Goal: Find specific page/section: Find specific page/section

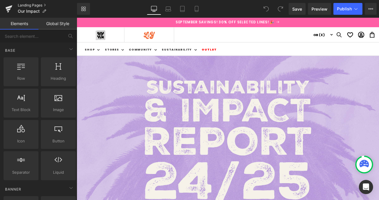
click at [34, 5] on link "Landing Pages" at bounding box center [47, 5] width 59 height 5
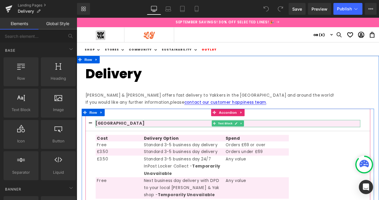
click at [93, 143] on button "button" at bounding box center [93, 143] width 12 height 17
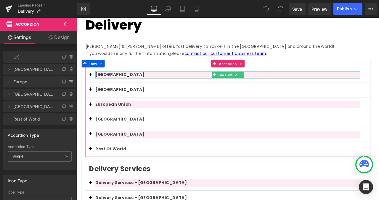
scroll to position [58, 0]
click at [92, 171] on button "button" at bounding box center [93, 173] width 12 height 17
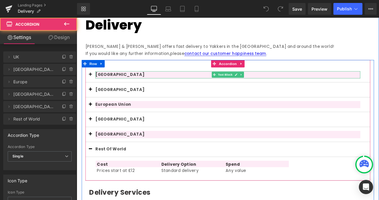
click at [93, 175] on span "button" at bounding box center [93, 175] width 0 height 0
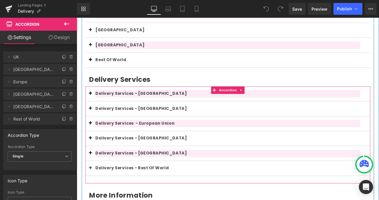
scroll to position [172, 0]
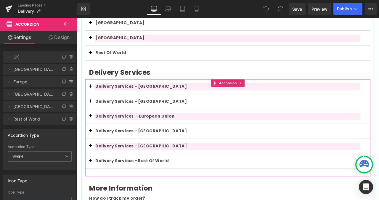
click at [93, 189] on span "button" at bounding box center [93, 189] width 0 height 0
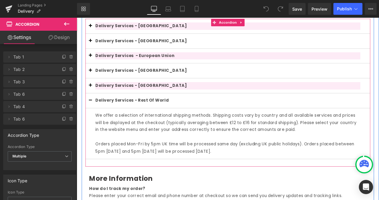
scroll to position [240, 0]
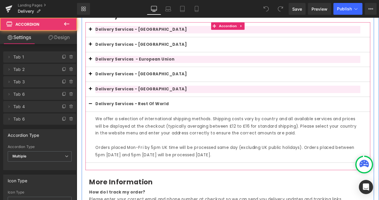
click at [93, 118] on button "button" at bounding box center [93, 120] width 12 height 17
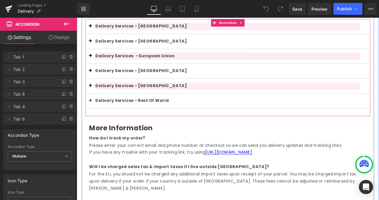
scroll to position [208, 0]
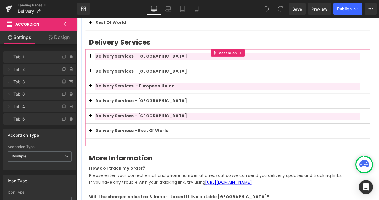
click at [93, 83] on span "button" at bounding box center [93, 83] width 0 height 0
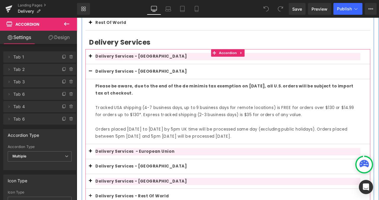
click at [93, 83] on span "button" at bounding box center [93, 83] width 0 height 0
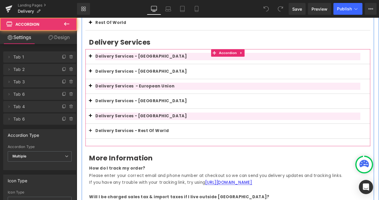
click at [93, 100] on button "button" at bounding box center [93, 99] width 12 height 17
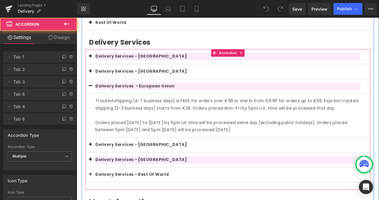
click at [93, 100] on button "button" at bounding box center [93, 99] width 12 height 17
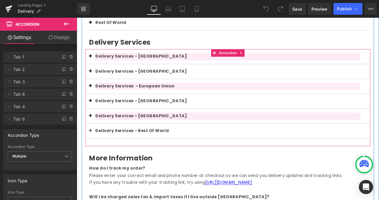
click at [93, 154] on span "button" at bounding box center [93, 154] width 0 height 0
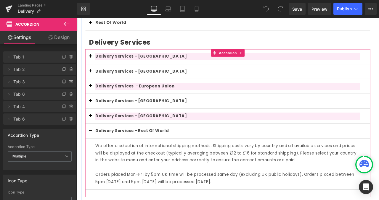
click at [93, 152] on button "button" at bounding box center [93, 152] width 12 height 17
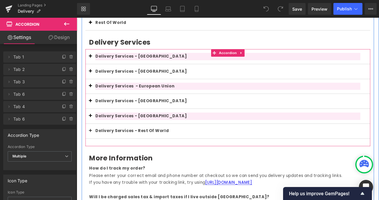
click at [92, 152] on button "button" at bounding box center [93, 152] width 12 height 17
